Goal: Navigation & Orientation: Find specific page/section

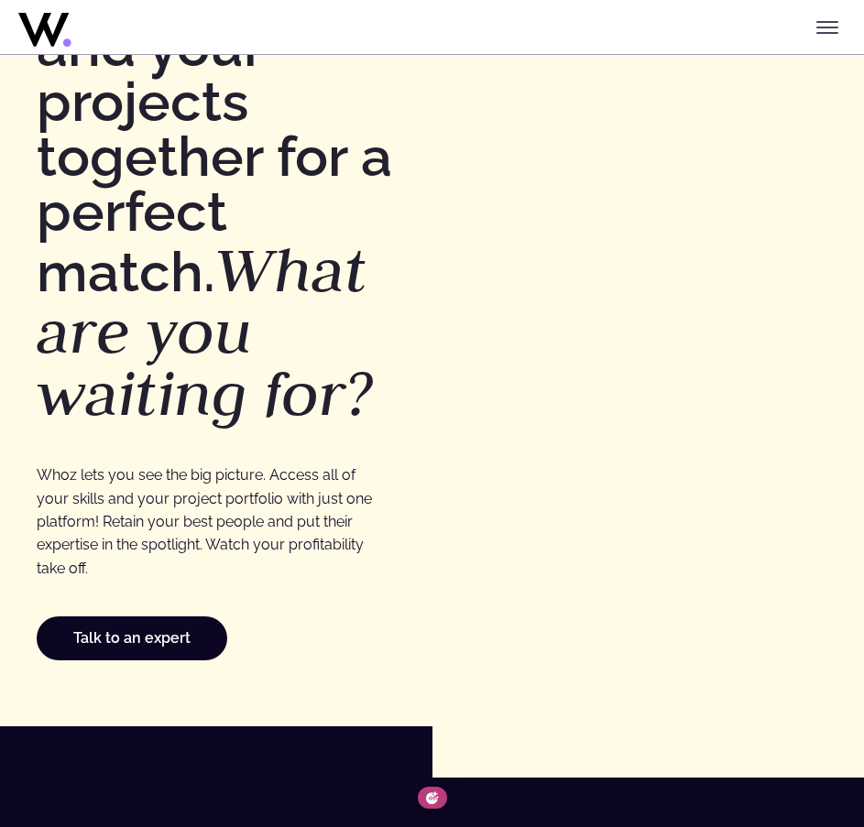
scroll to position [92, 0]
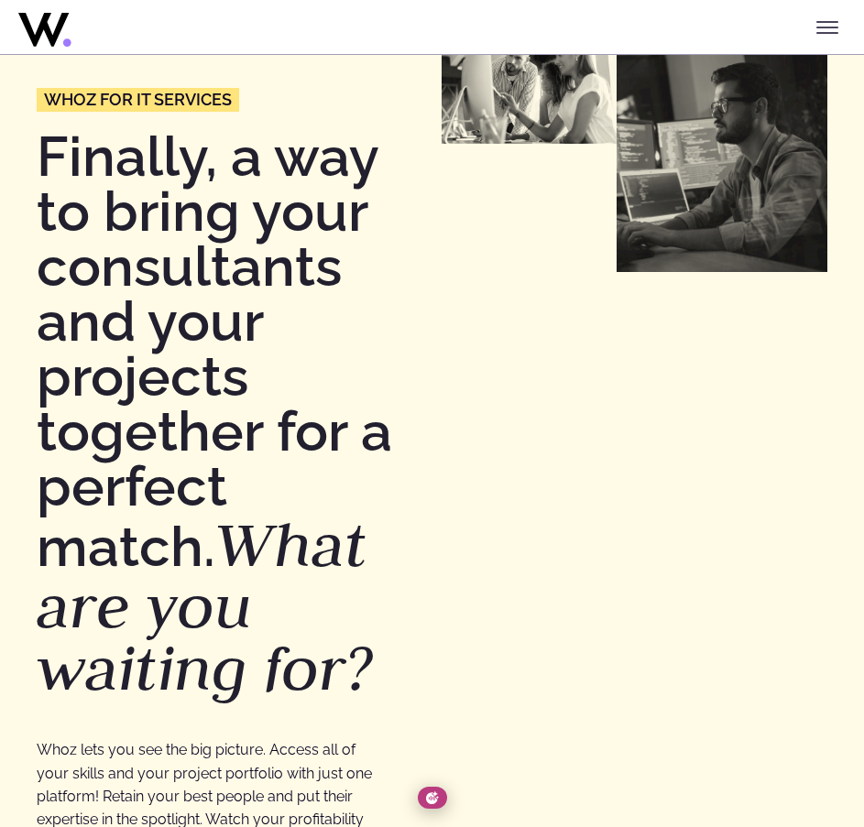
click at [829, 23] on icon "Toggle menu" at bounding box center [827, 27] width 22 height 22
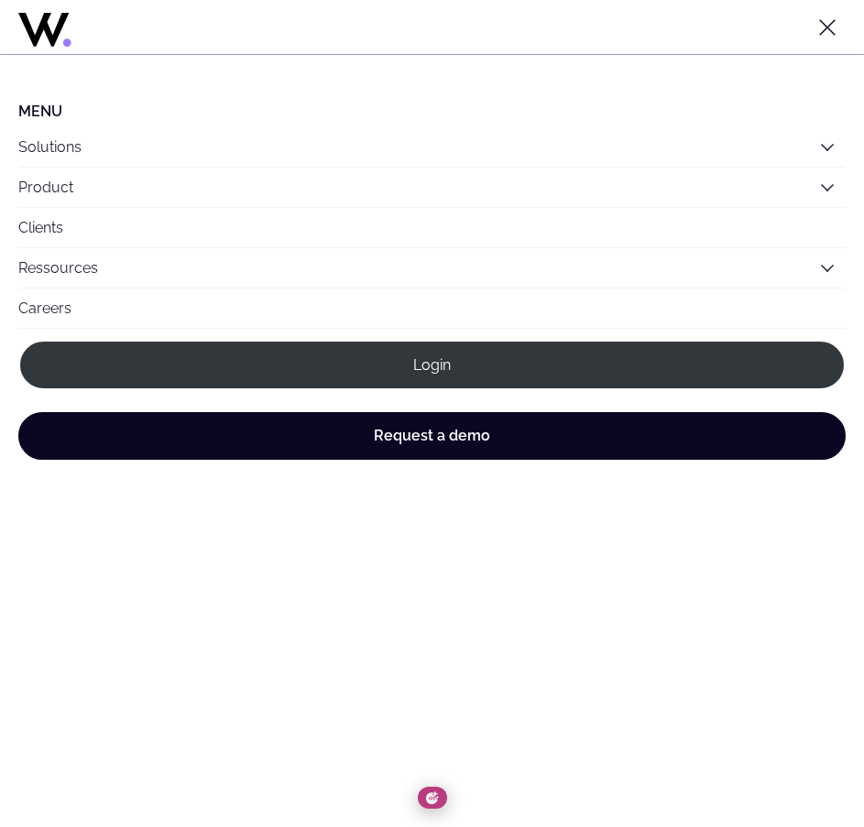
click at [57, 109] on li "Menu" at bounding box center [431, 111] width 827 height 17
click at [71, 24] on icon at bounding box center [91, 25] width 147 height 44
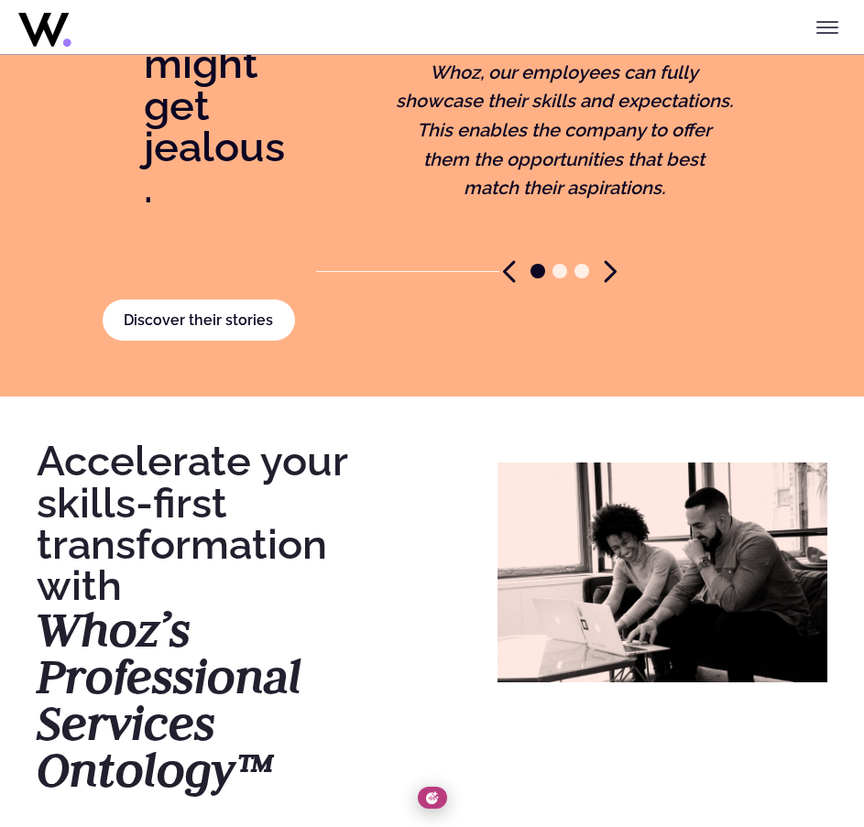
scroll to position [4855, 0]
